Goal: Navigation & Orientation: Find specific page/section

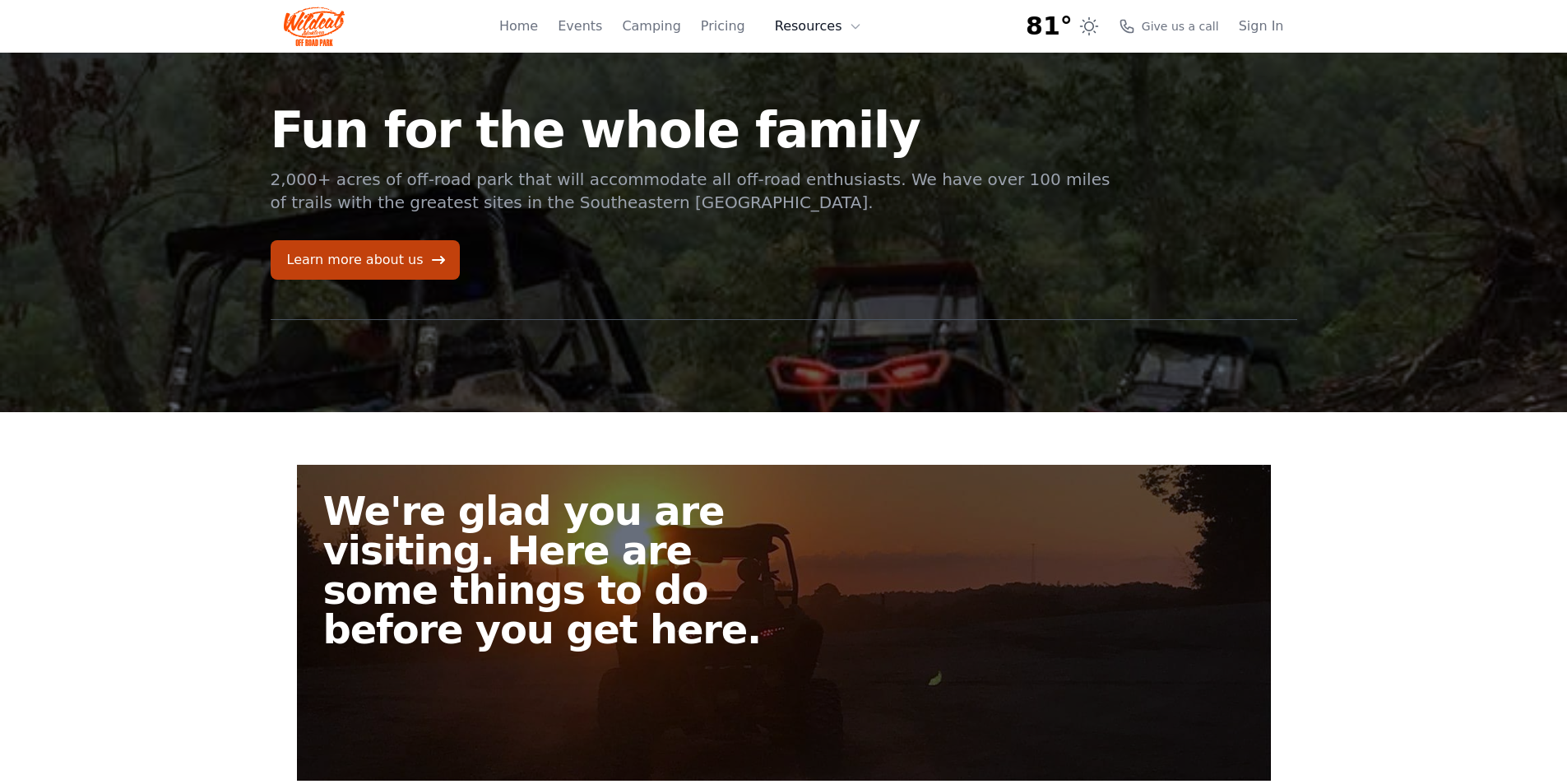
click at [829, 34] on button "Resources" at bounding box center [818, 26] width 107 height 33
click at [744, 24] on link "Pricing" at bounding box center [723, 27] width 44 height 20
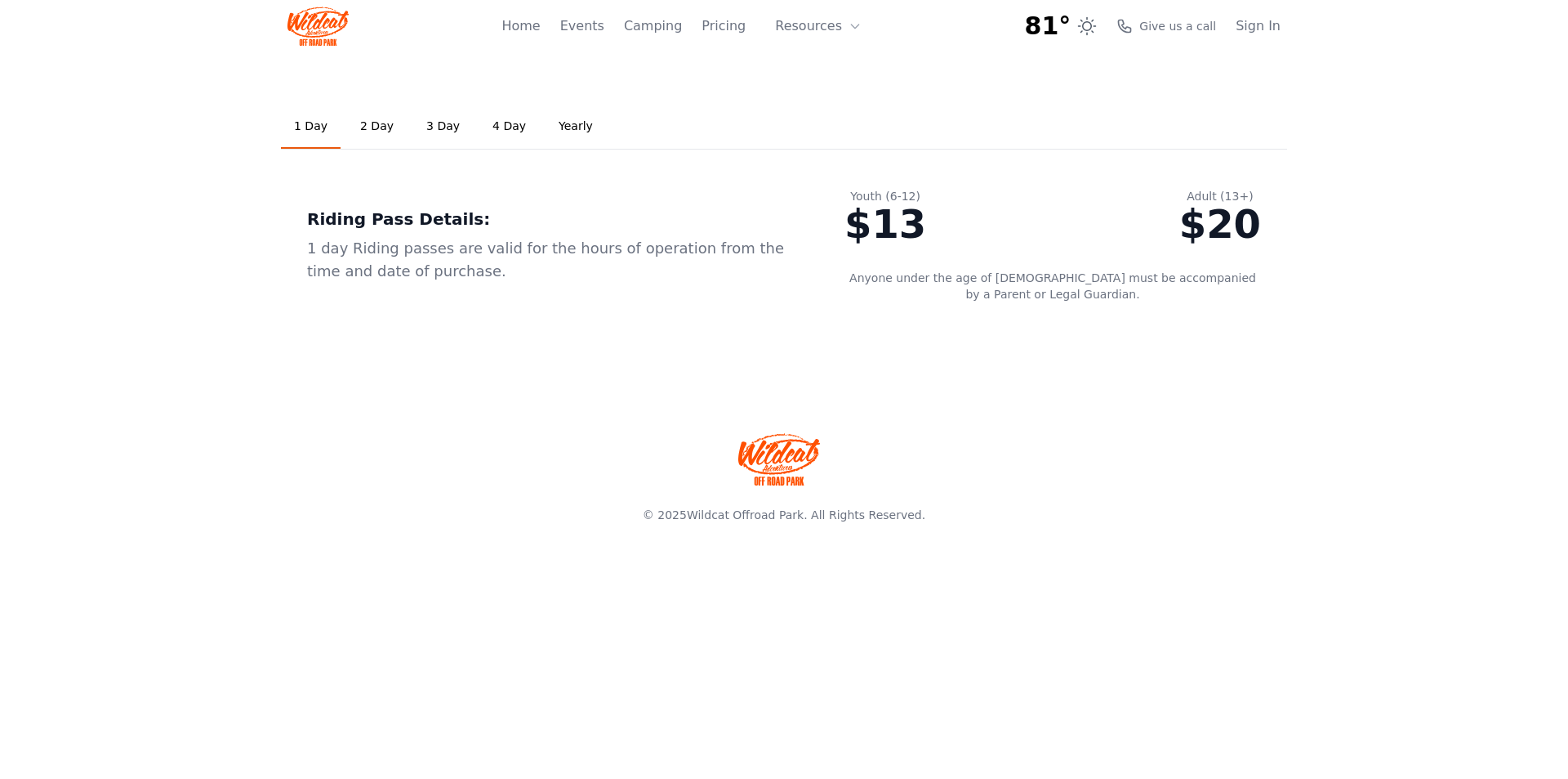
click at [378, 130] on link "2 Day" at bounding box center [377, 127] width 60 height 44
click at [305, 122] on link "1 Day" at bounding box center [311, 127] width 60 height 44
click at [601, 31] on link "Events" at bounding box center [582, 26] width 44 height 19
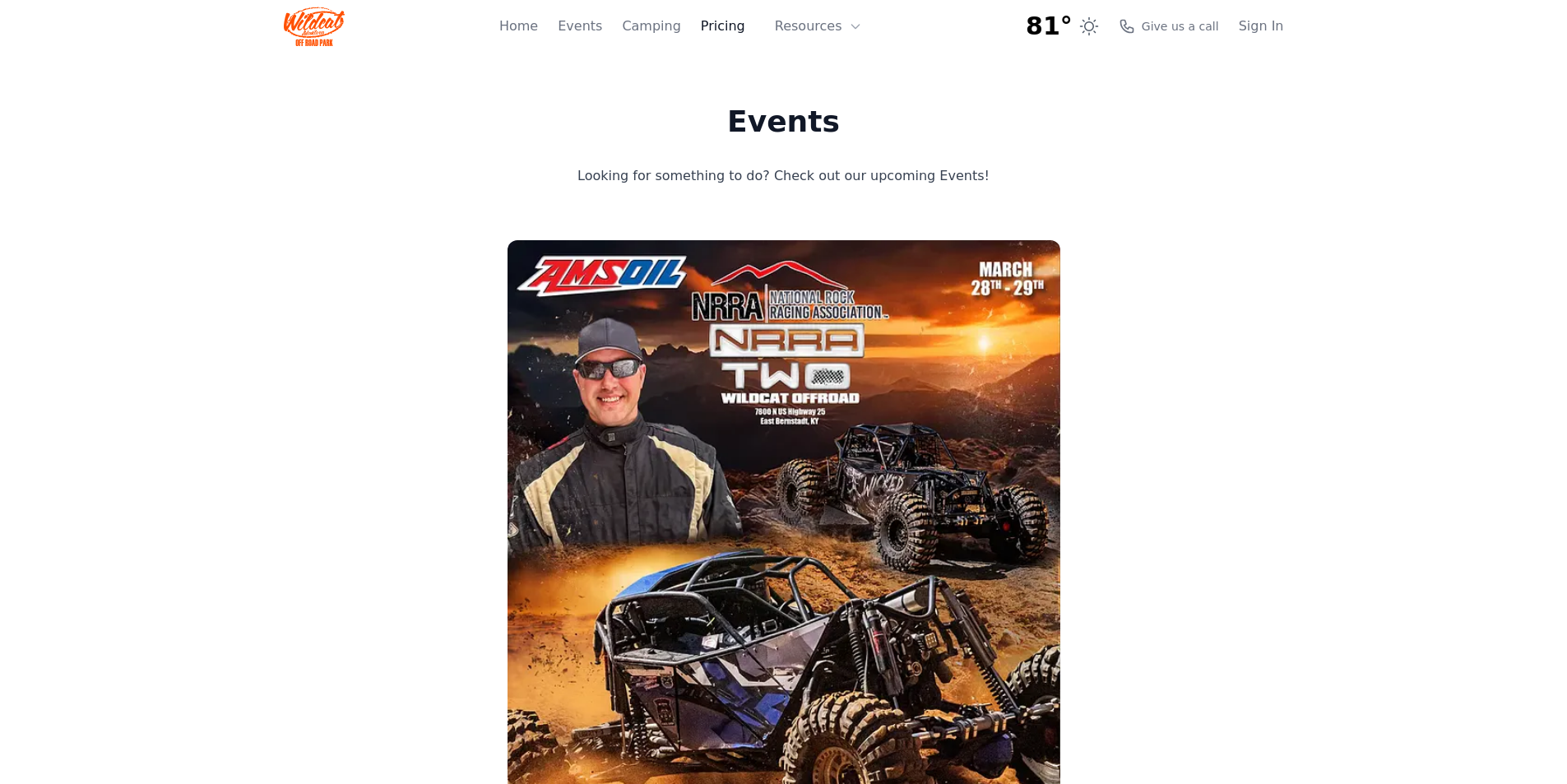
click at [740, 22] on link "Pricing" at bounding box center [723, 27] width 44 height 20
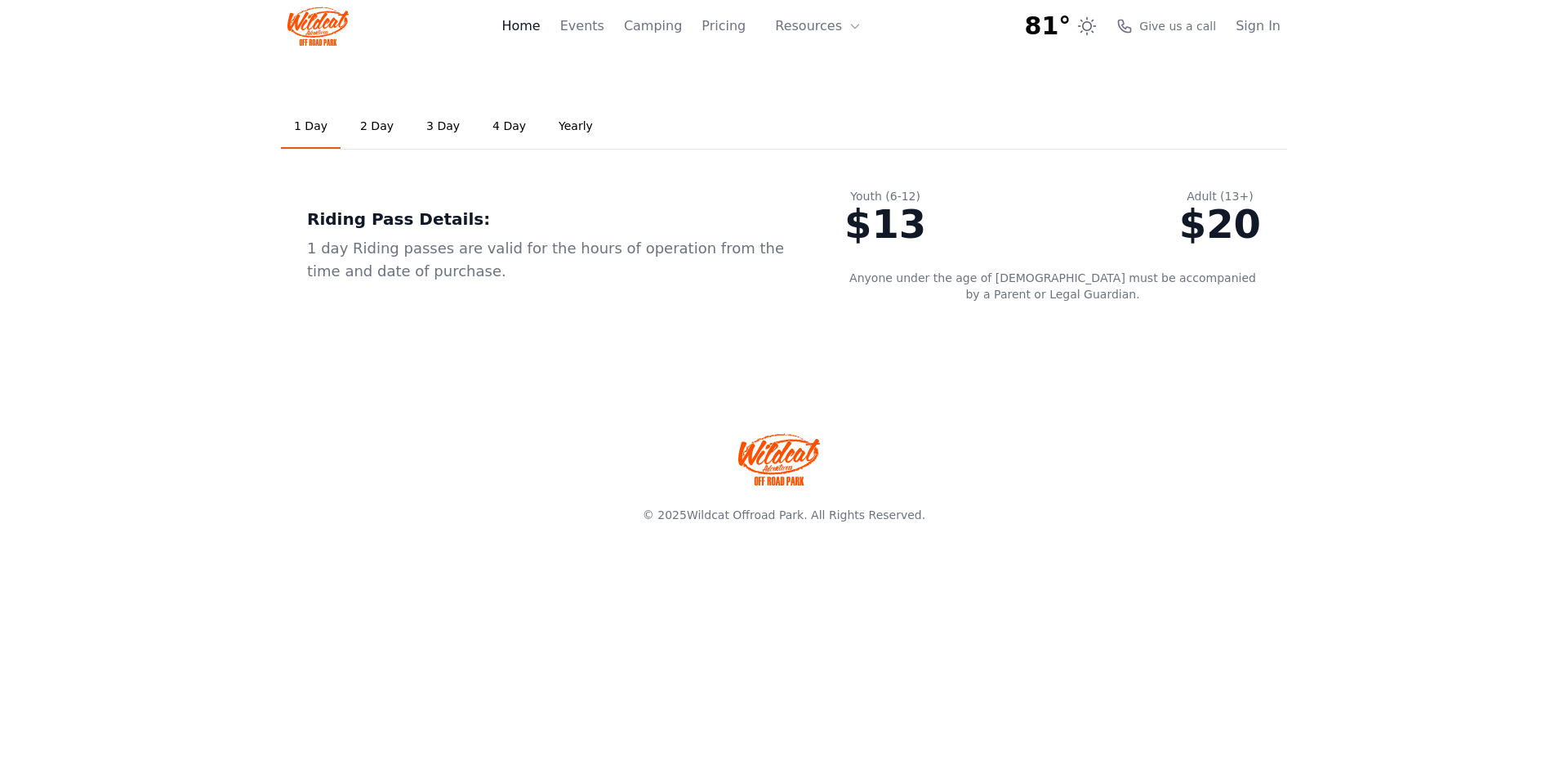
click at [540, 25] on link "Home" at bounding box center [521, 26] width 39 height 19
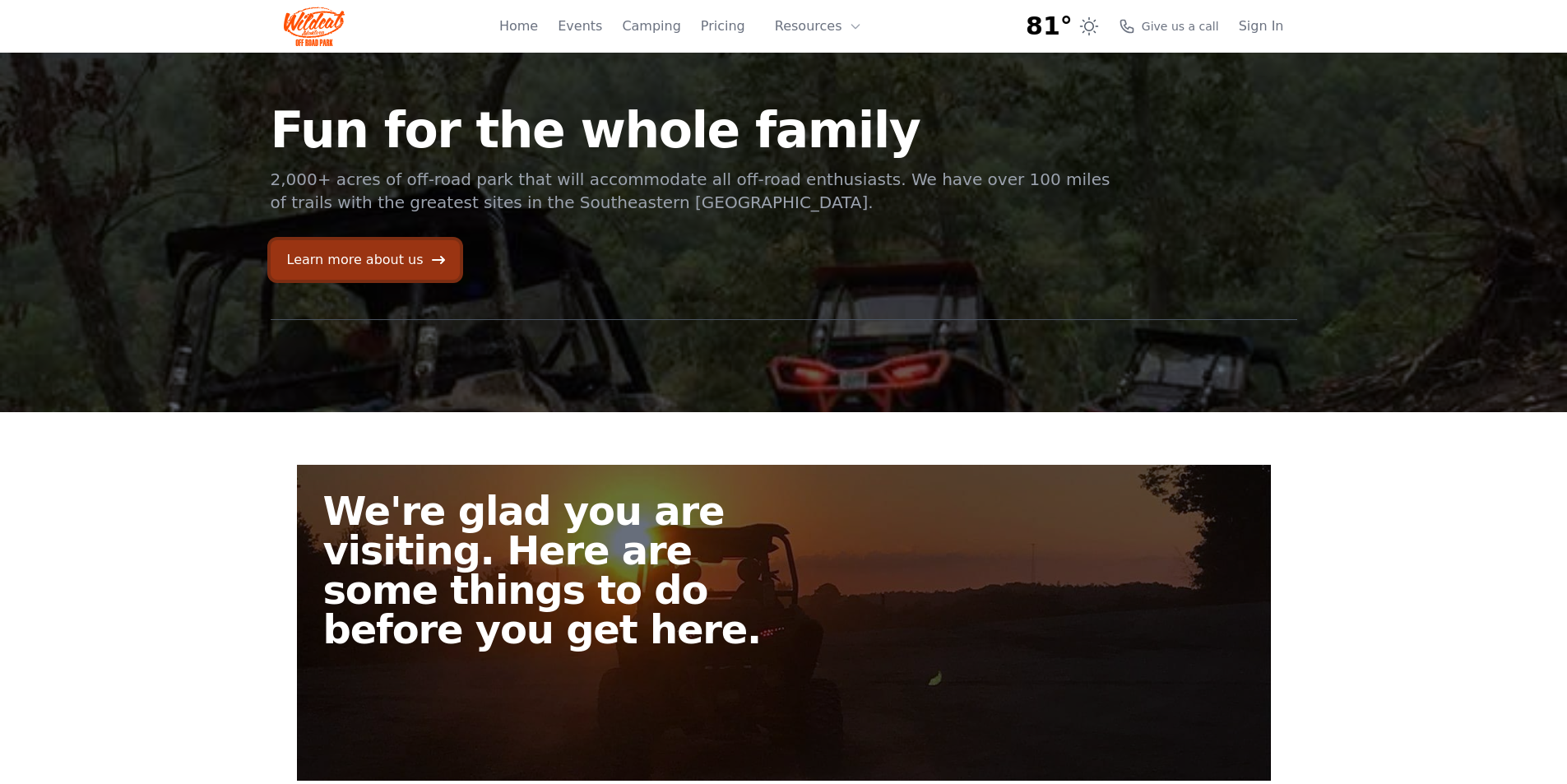
click at [346, 263] on link "Learn more about us" at bounding box center [365, 259] width 189 height 39
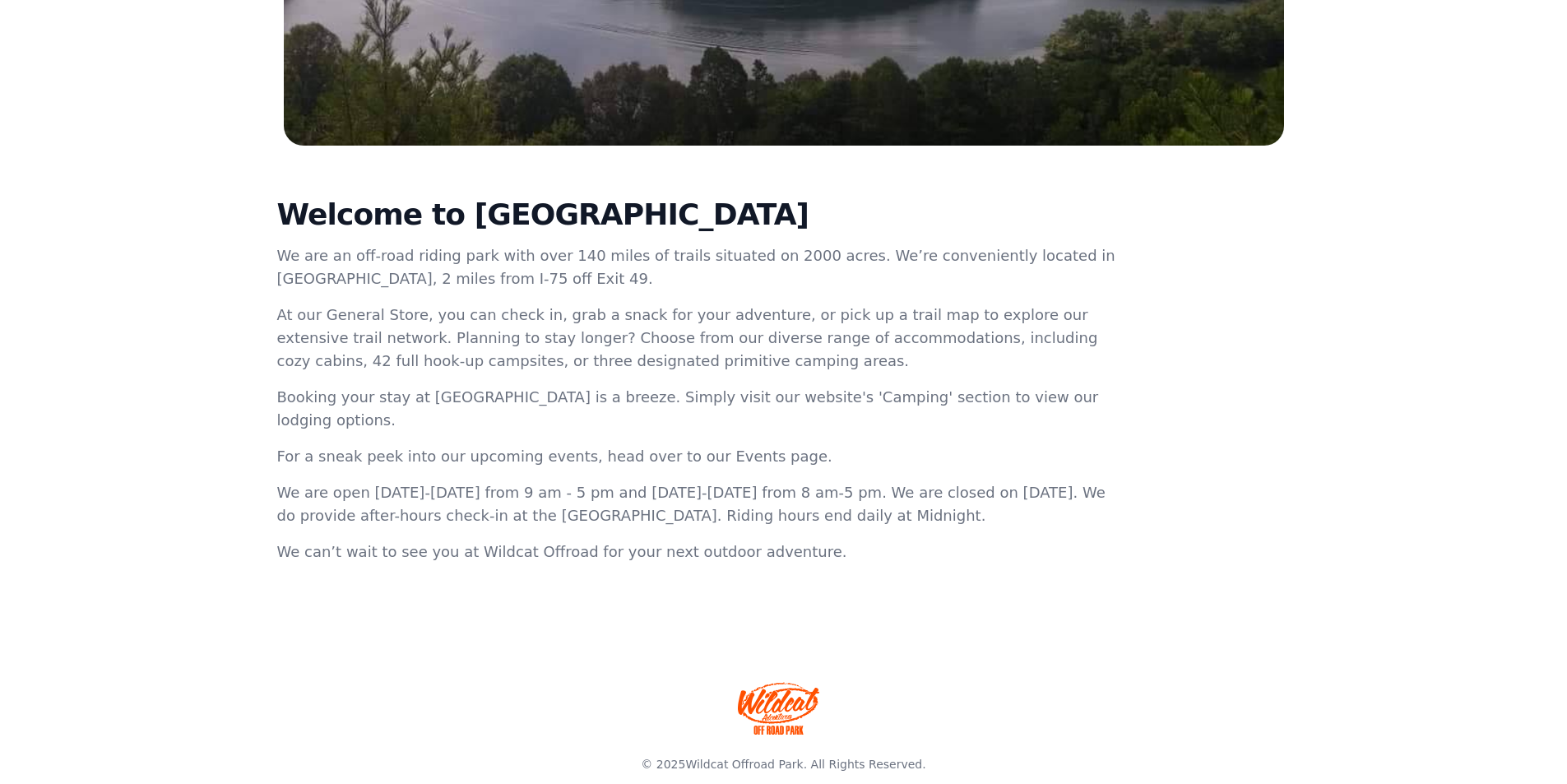
scroll to position [28, 0]
